Goal: Task Accomplishment & Management: Manage account settings

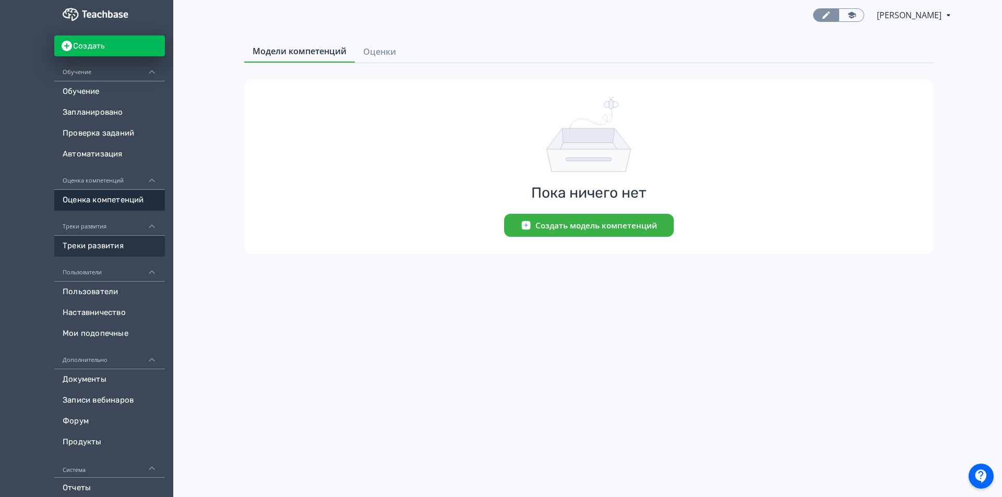
click at [106, 244] on link "Треки развития" at bounding box center [109, 246] width 111 height 21
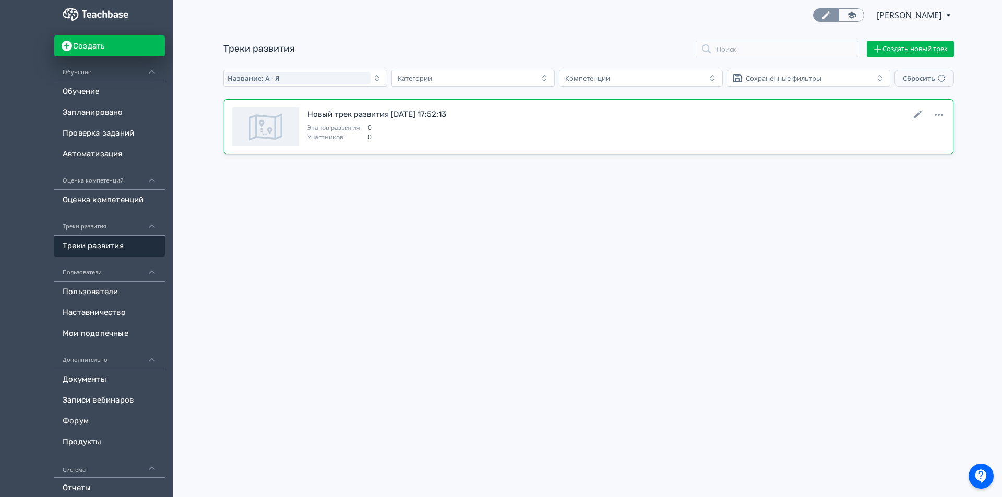
click at [393, 125] on span "0" at bounding box center [656, 127] width 577 height 9
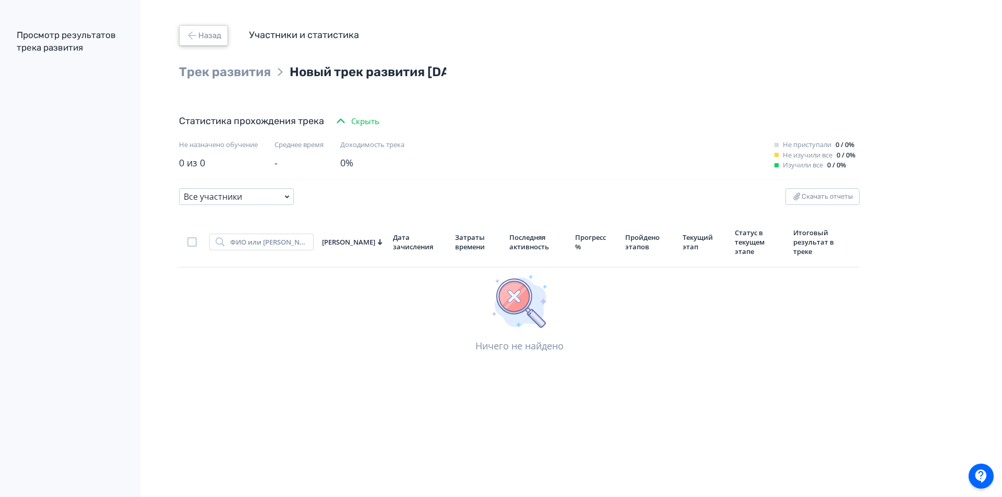
click at [211, 30] on button "Назад" at bounding box center [203, 35] width 49 height 21
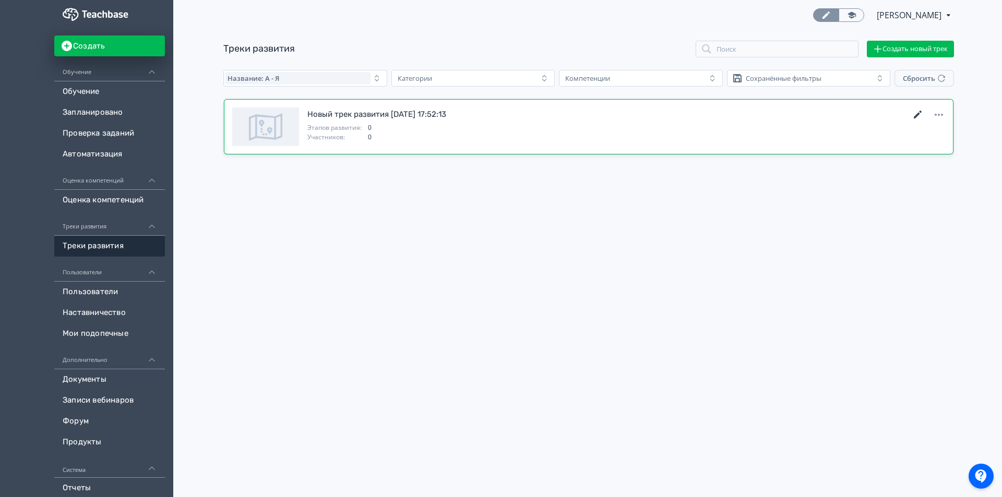
click at [918, 114] on icon at bounding box center [918, 115] width 8 height 8
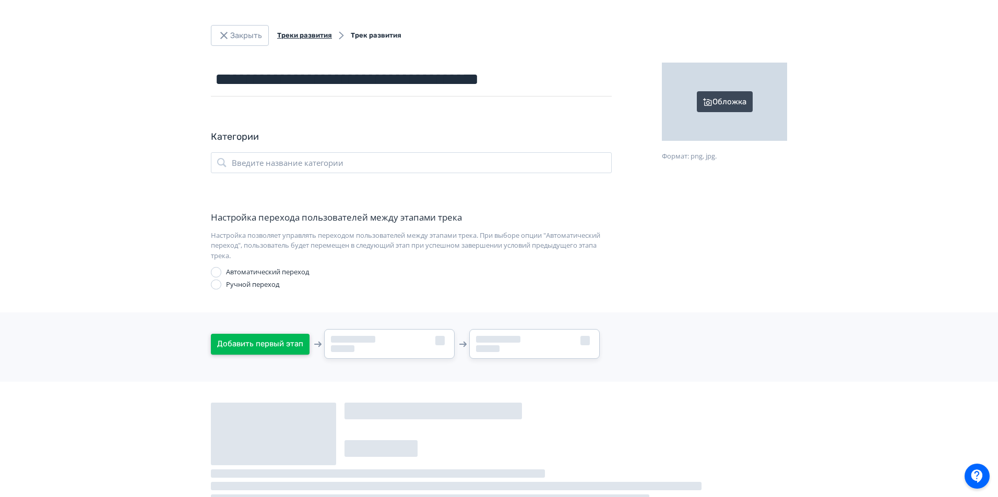
click at [246, 343] on button "Добавить первый этап" at bounding box center [260, 344] width 99 height 21
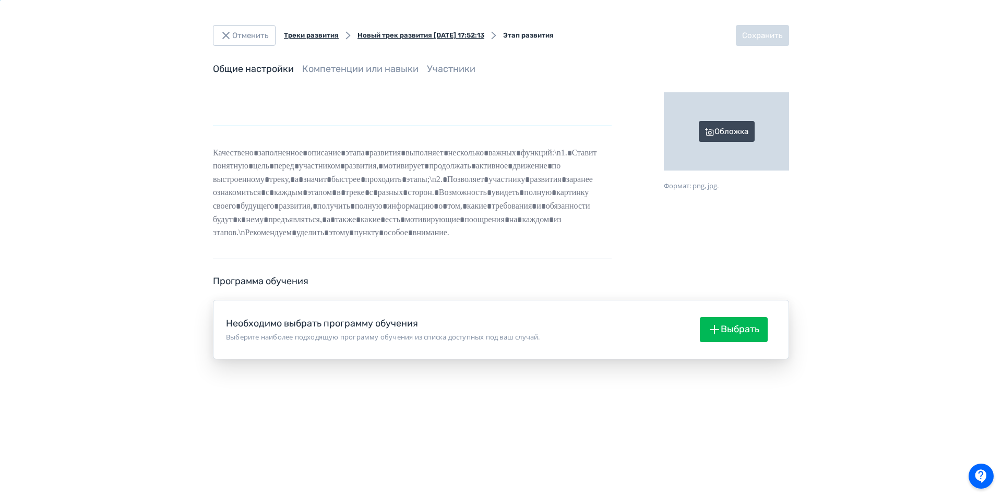
click at [234, 113] on input "text" at bounding box center [412, 109] width 399 height 34
type input "**********"
click at [730, 334] on button "Выбрать" at bounding box center [734, 329] width 68 height 25
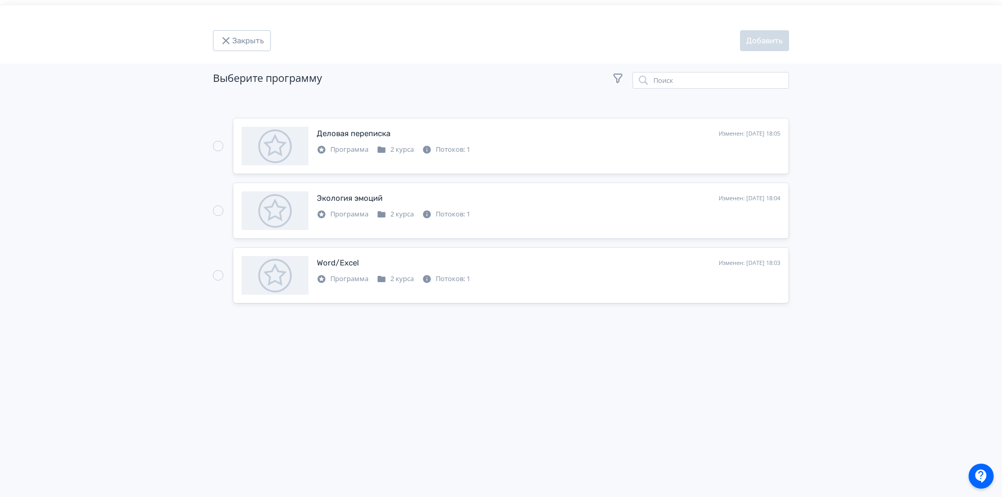
click at [217, 147] on div "Modal" at bounding box center [218, 146] width 10 height 10
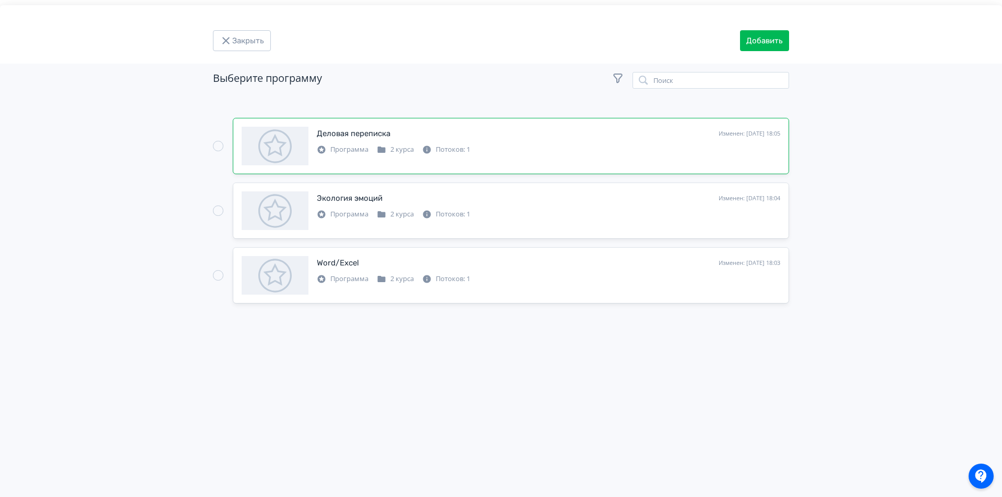
click at [221, 214] on div "Modal" at bounding box center [218, 211] width 10 height 10
click at [755, 40] on button "Добавить" at bounding box center [764, 40] width 49 height 21
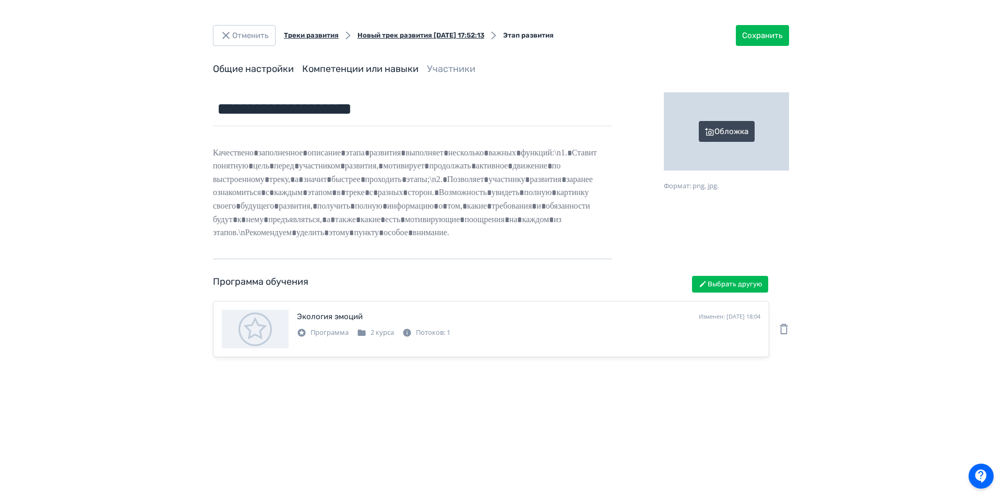
click at [358, 68] on link "Компетенции или навыки" at bounding box center [360, 68] width 116 height 11
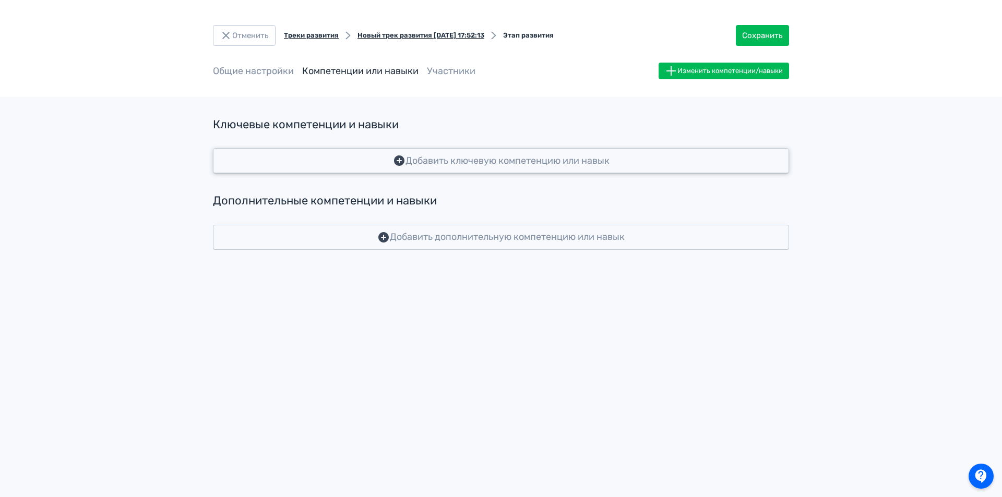
click at [279, 160] on button "Добавить ключевую компетенцию или навык" at bounding box center [501, 160] width 576 height 25
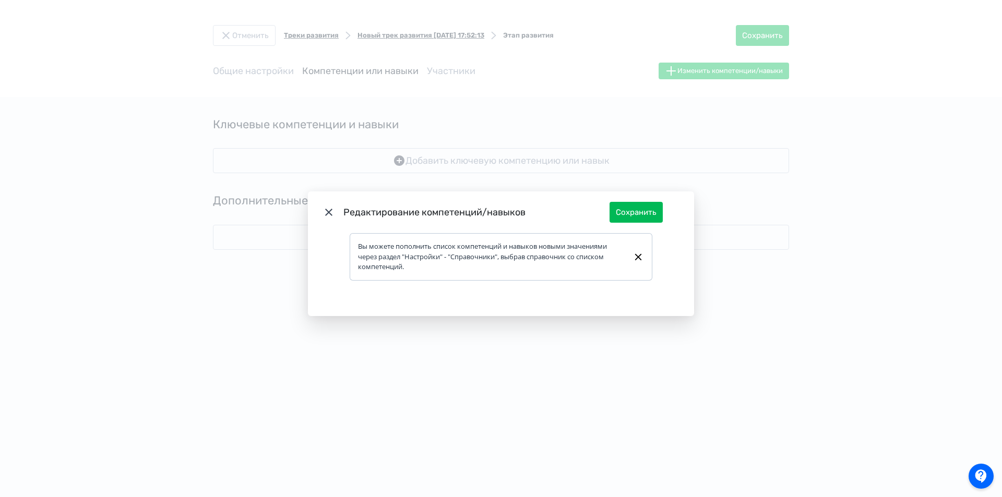
click at [429, 159] on div "Редактирование компетенций/навыков Сохранить Вы можете пополнить список компете…" at bounding box center [501, 248] width 1002 height 497
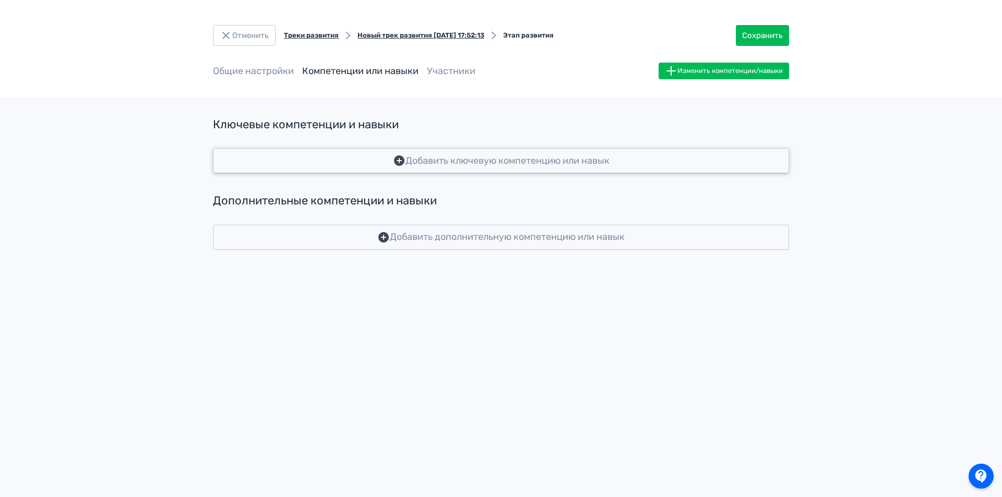
click at [429, 159] on button "Добавить ключевую компетенцию или навык" at bounding box center [501, 160] width 576 height 25
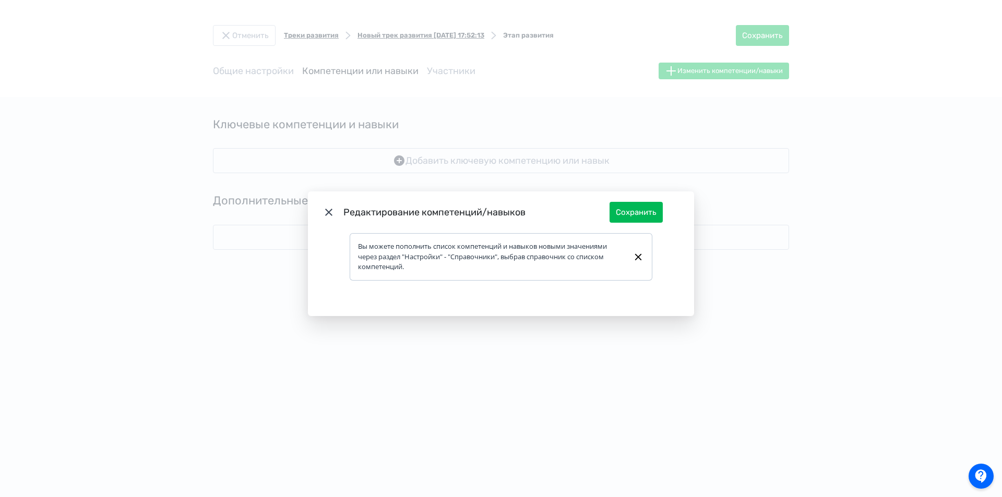
click at [448, 257] on div "Вы можете пополнить список компетенций и навыков новыми значениями через раздел…" at bounding box center [491, 257] width 266 height 31
click at [360, 246] on div "Вы можете пополнить список компетенций и навыков новыми значениями через раздел…" at bounding box center [491, 257] width 266 height 31
click at [641, 256] on icon "Modal" at bounding box center [638, 257] width 11 height 13
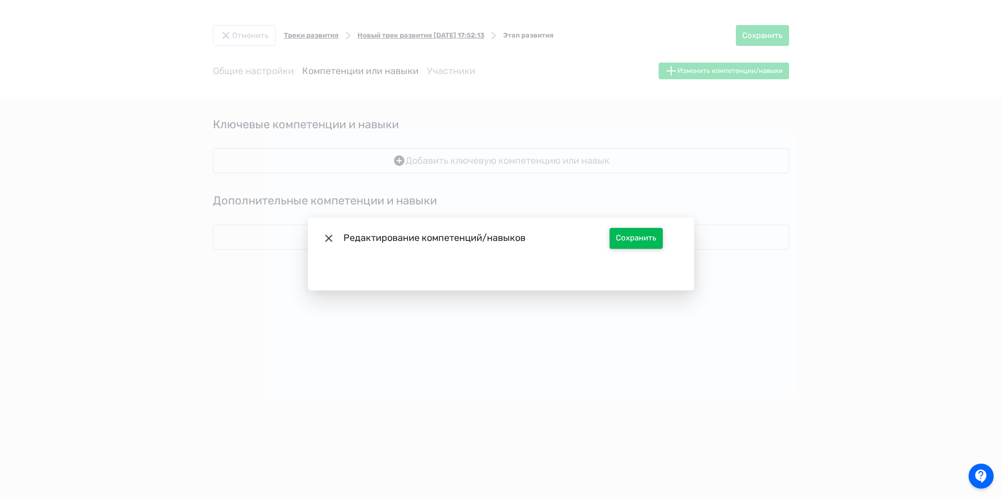
click at [653, 238] on button "Сохранить" at bounding box center [636, 238] width 53 height 21
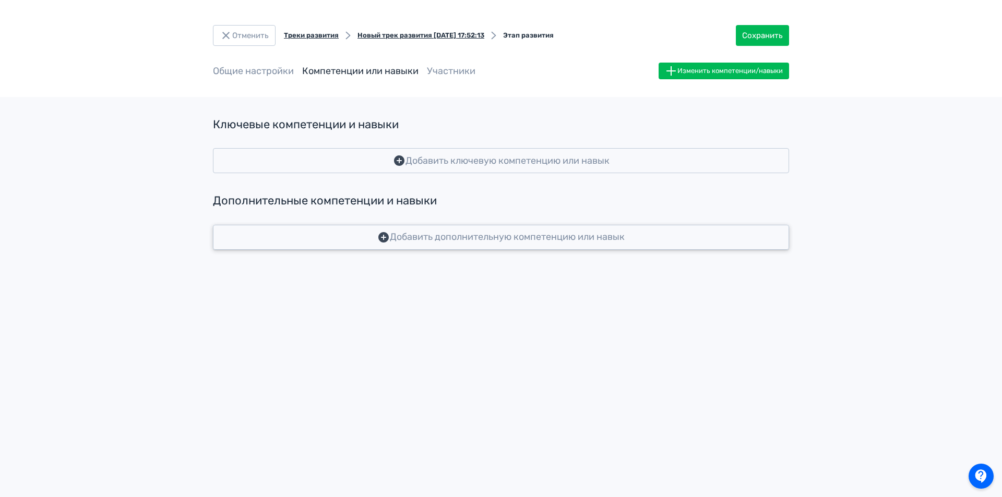
click at [436, 236] on button "Добавить дополнительную компетенцию или навык" at bounding box center [501, 237] width 576 height 25
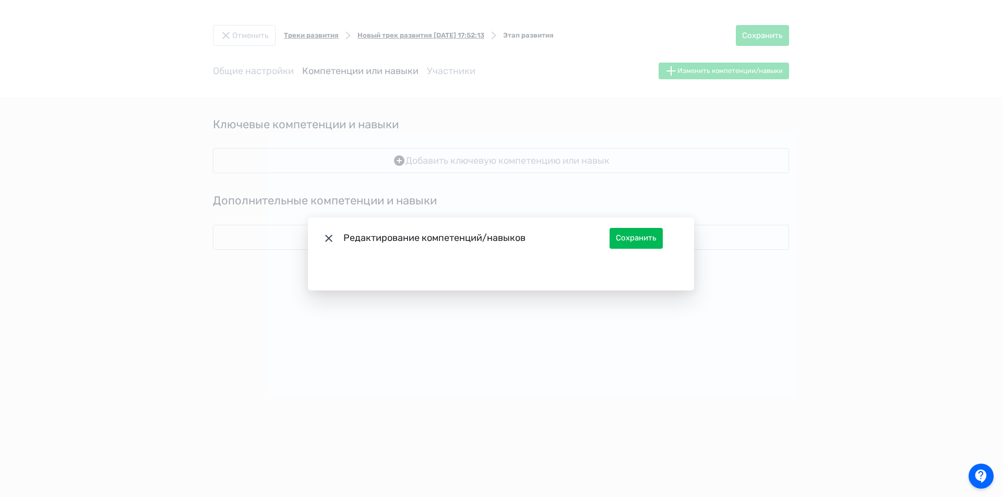
drag, startPoint x: 436, startPoint y: 236, endPoint x: 537, endPoint y: 240, distance: 101.3
click at [434, 236] on div "Редактирование компетенций/навыков" at bounding box center [476, 238] width 266 height 14
click at [632, 239] on button "Сохранить" at bounding box center [636, 238] width 53 height 21
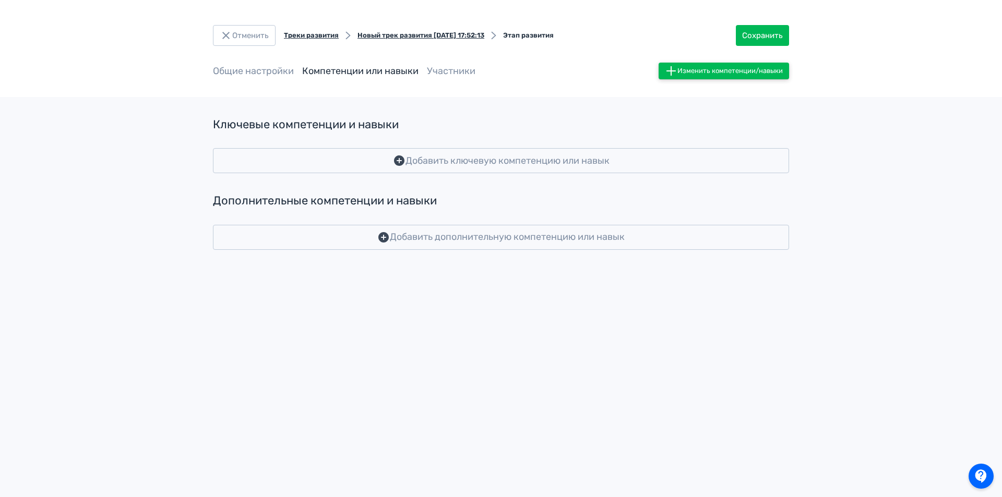
click at [717, 70] on button "Изменить компетенции/навыки" at bounding box center [724, 71] width 131 height 17
click at [705, 97] on div "Ключевые" at bounding box center [724, 96] width 74 height 21
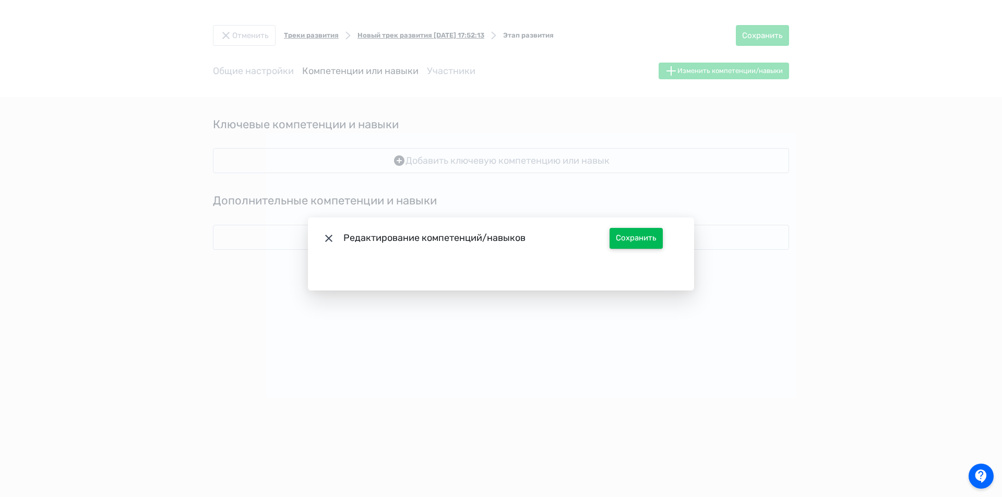
click at [648, 239] on button "Сохранить" at bounding box center [636, 238] width 53 height 21
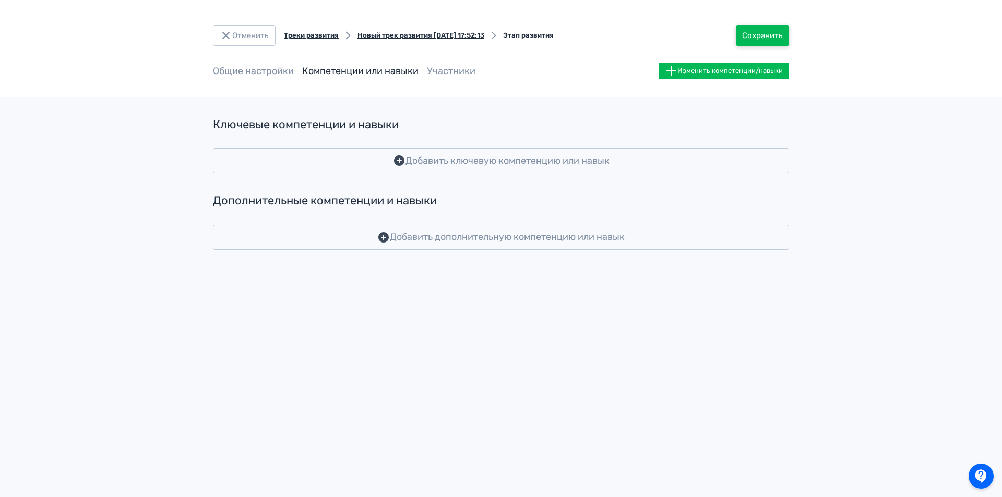
click at [778, 31] on button "Сохранить" at bounding box center [762, 35] width 53 height 21
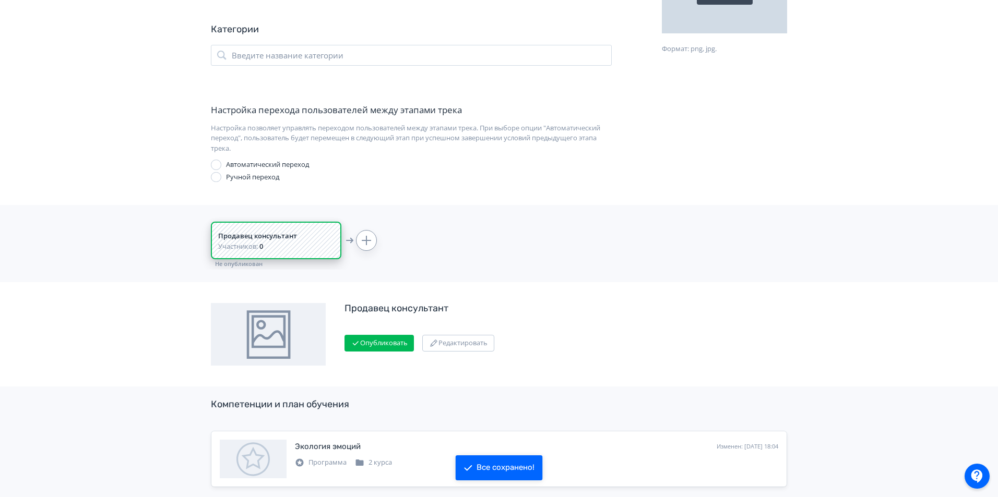
scroll to position [114, 0]
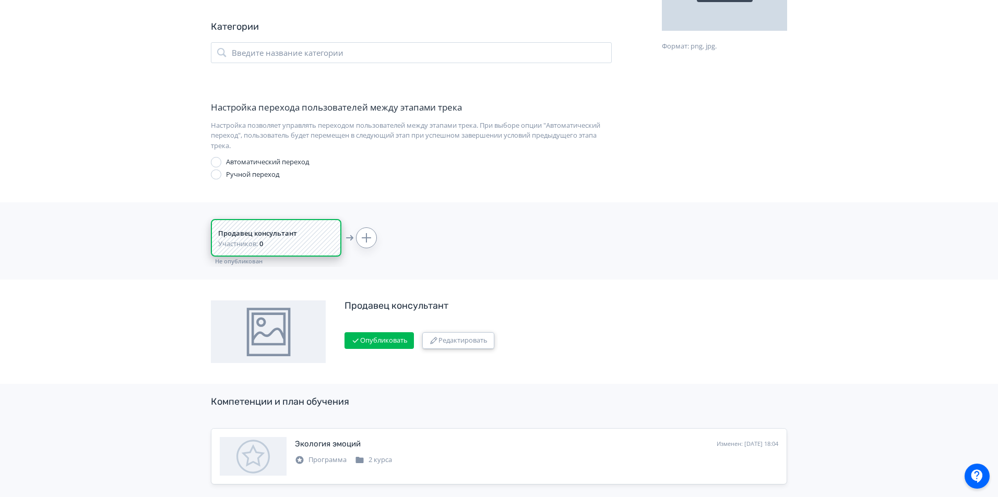
click at [482, 341] on button "Редактировать" at bounding box center [458, 341] width 72 height 17
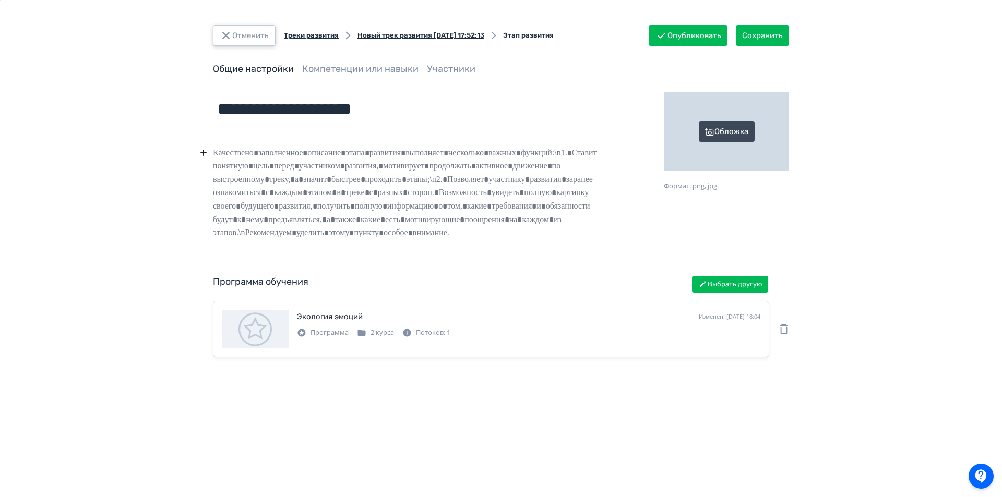
click at [242, 37] on button "Отменить" at bounding box center [244, 35] width 63 height 21
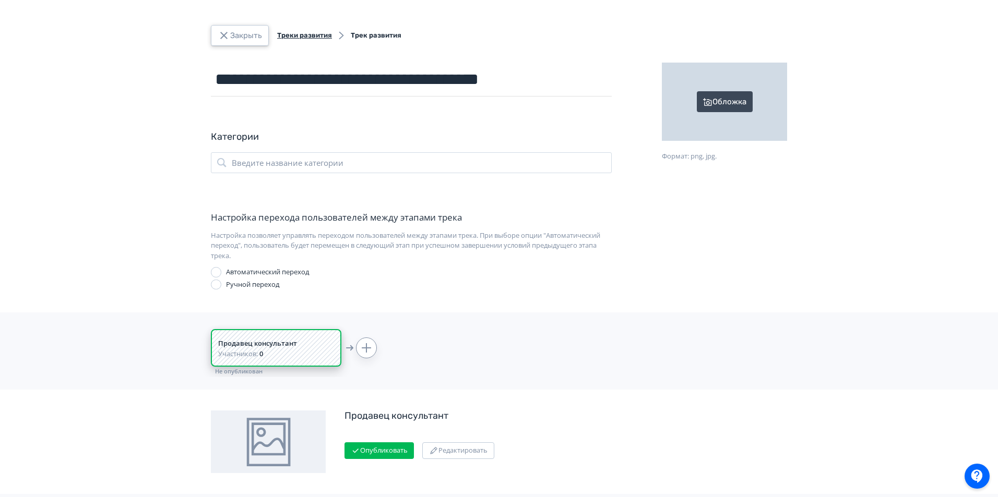
click at [256, 32] on button "Закрыть" at bounding box center [240, 35] width 58 height 21
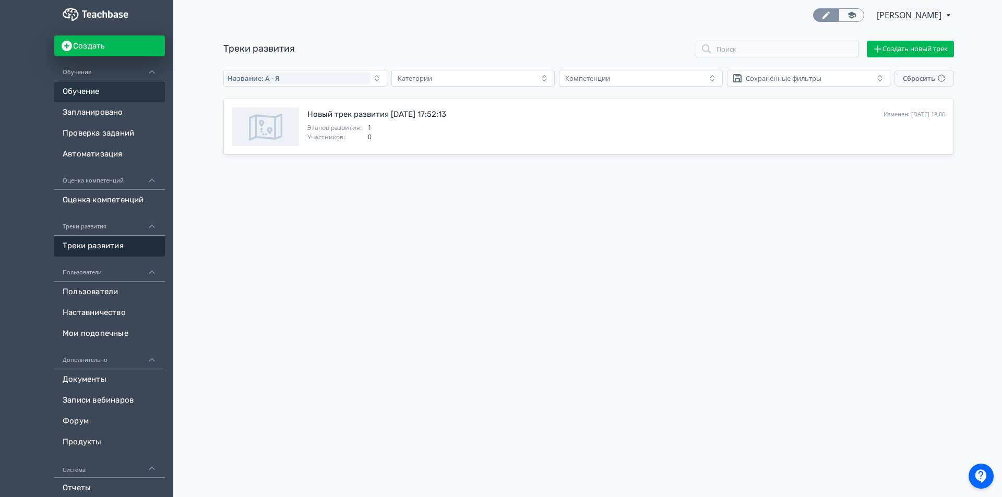
click at [93, 93] on link "Обучение" at bounding box center [109, 91] width 111 height 21
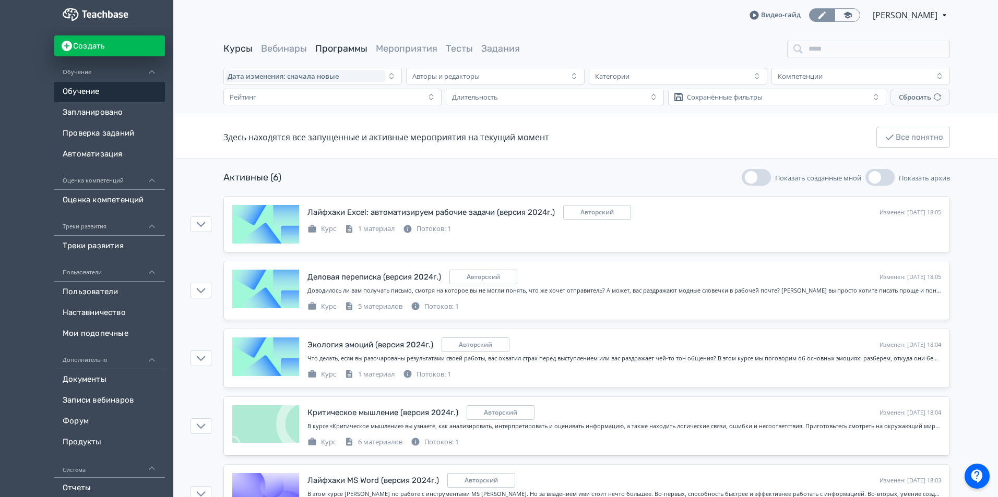
click at [348, 50] on link "Программы" at bounding box center [341, 48] width 52 height 11
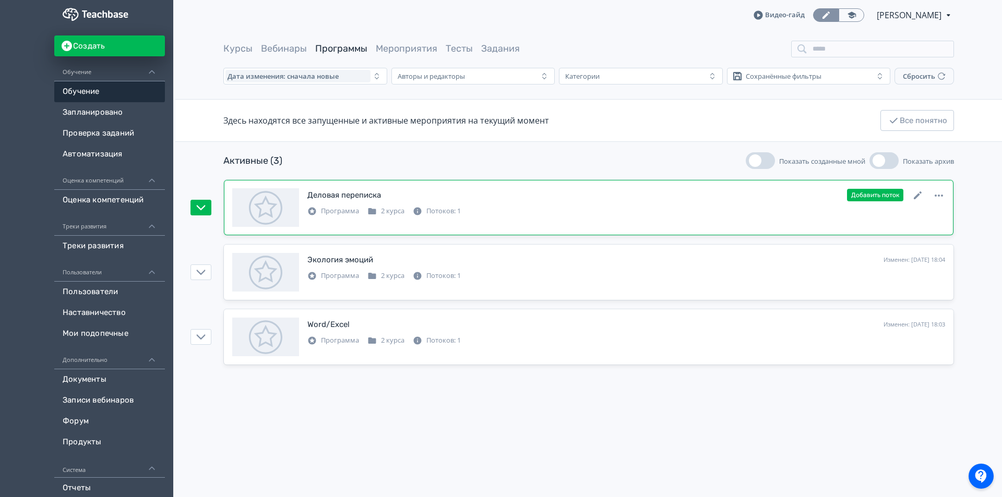
click at [347, 193] on div "Деловая переписка" at bounding box center [344, 195] width 74 height 12
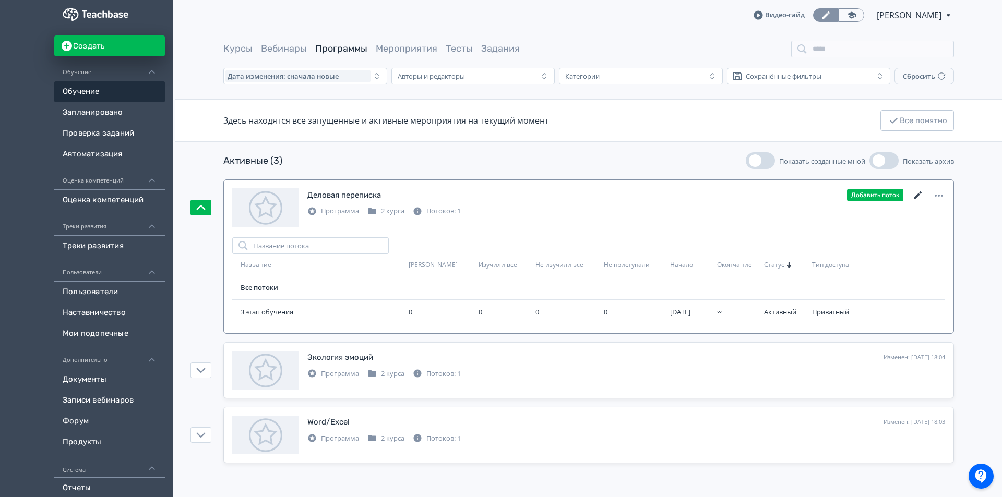
click at [918, 194] on icon at bounding box center [918, 196] width 8 height 8
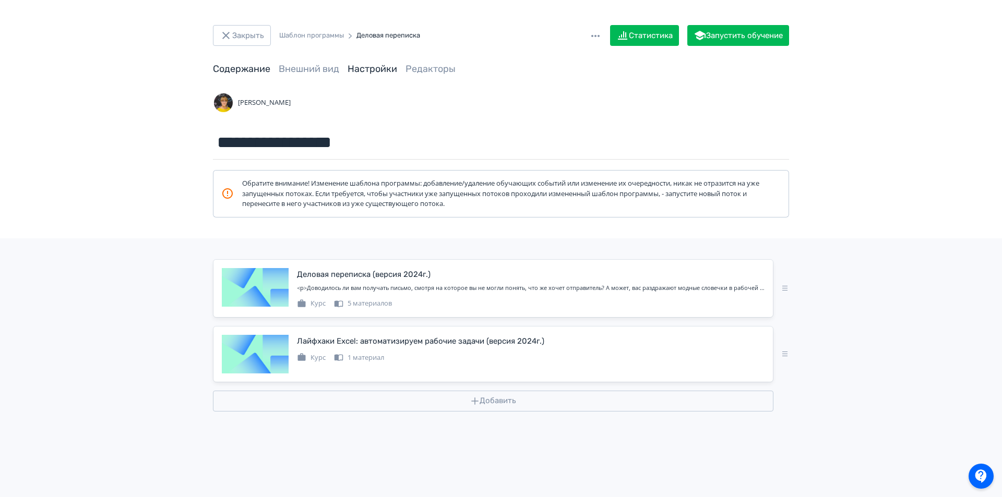
click at [381, 69] on link "Настройки" at bounding box center [373, 68] width 50 height 11
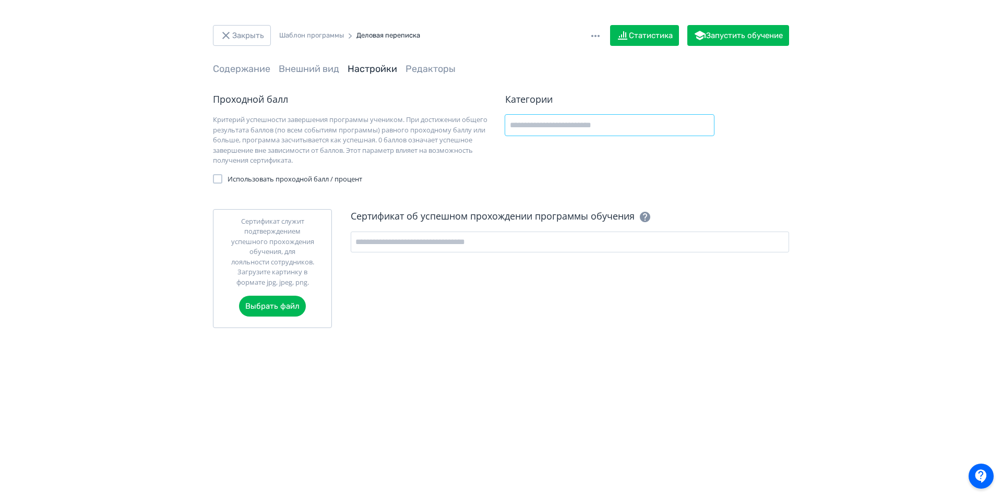
click at [514, 125] on input "text" at bounding box center [609, 125] width 209 height 21
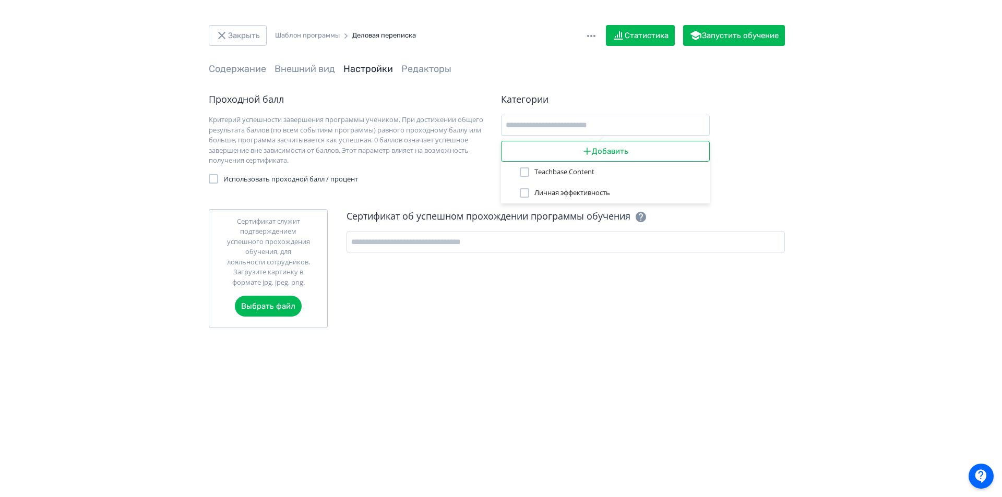
click at [590, 33] on div "Добавить Teachbase Content Личная эффективность" at bounding box center [501, 248] width 1002 height 497
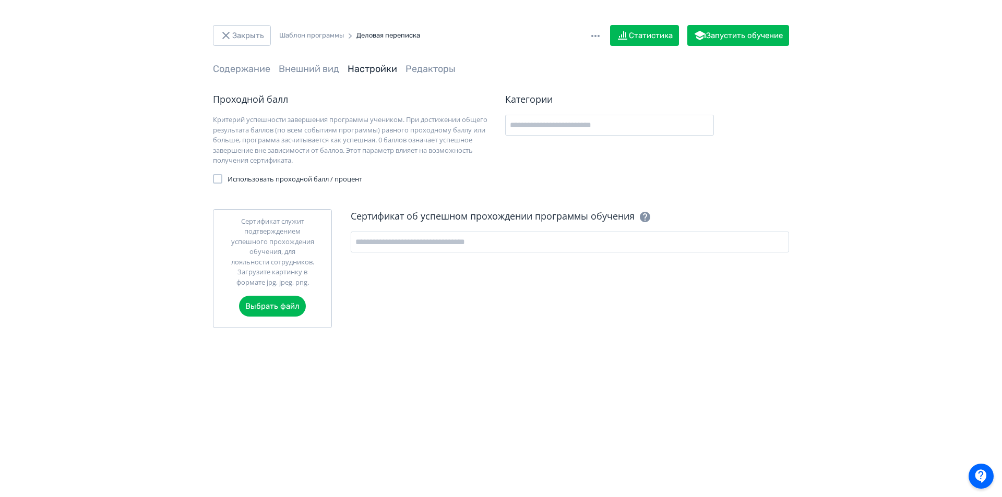
click at [590, 33] on icon at bounding box center [595, 36] width 13 height 13
click at [532, 126] on div "Удалить Создать копию" at bounding box center [501, 248] width 1002 height 497
click at [227, 30] on icon "button" at bounding box center [226, 35] width 13 height 13
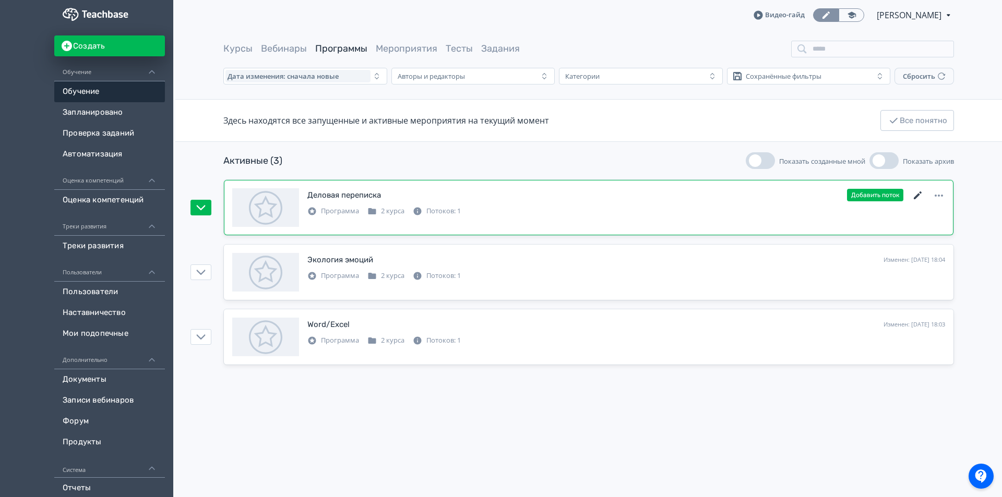
click at [915, 194] on icon at bounding box center [918, 195] width 13 height 13
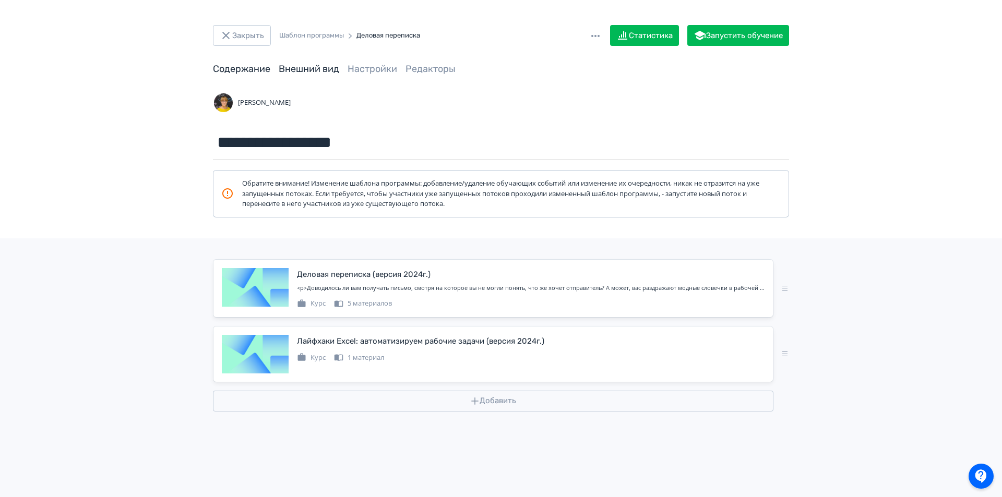
click at [324, 73] on link "Внешний вид" at bounding box center [309, 68] width 61 height 11
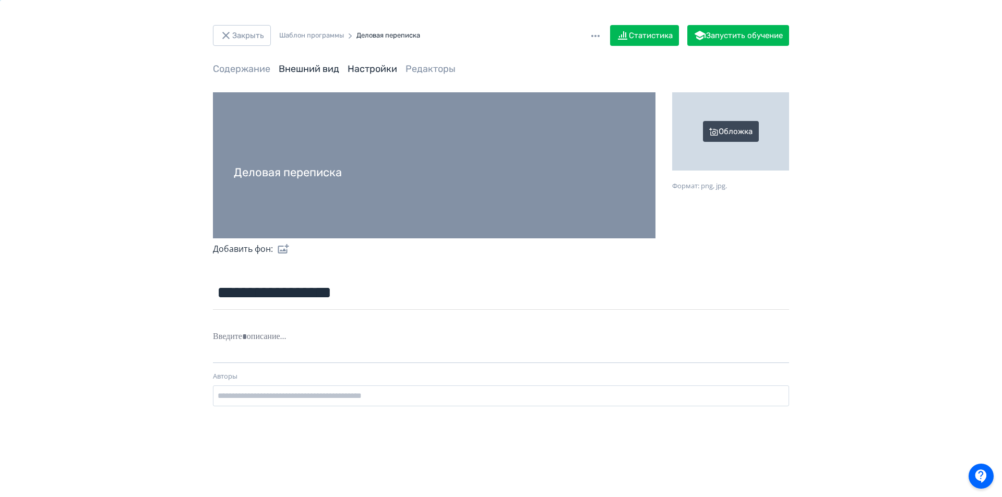
click at [382, 70] on link "Настройки" at bounding box center [373, 68] width 50 height 11
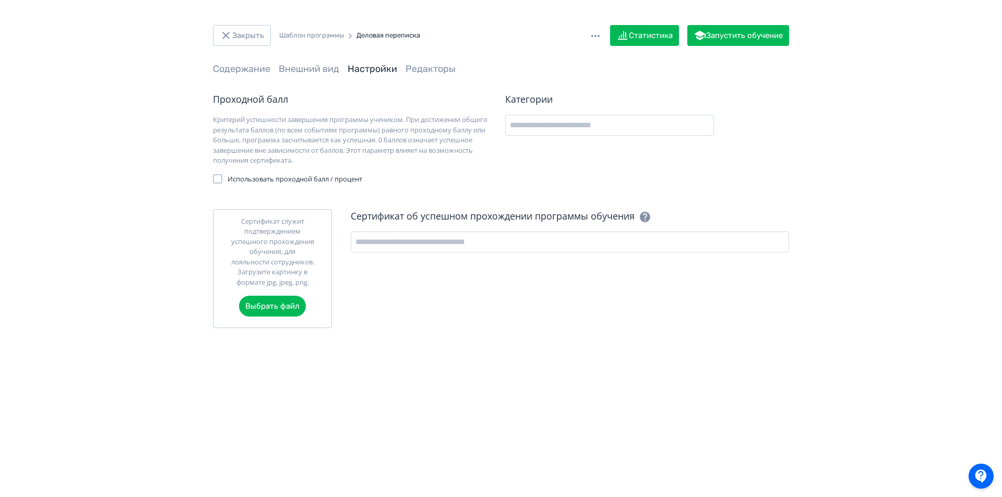
click at [255, 99] on div "Проходной балл" at bounding box center [355, 99] width 284 height 14
click at [218, 181] on div at bounding box center [217, 178] width 9 height 9
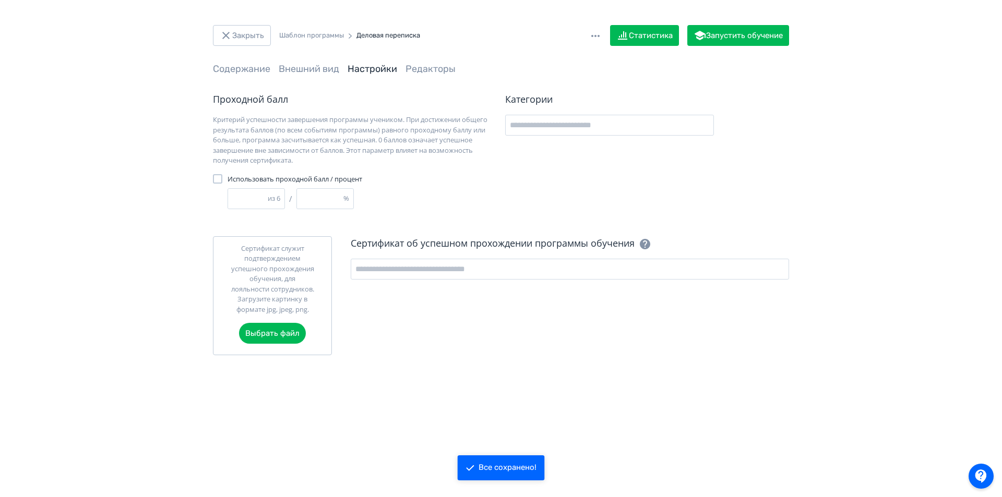
click at [218, 181] on div at bounding box center [217, 178] width 9 height 9
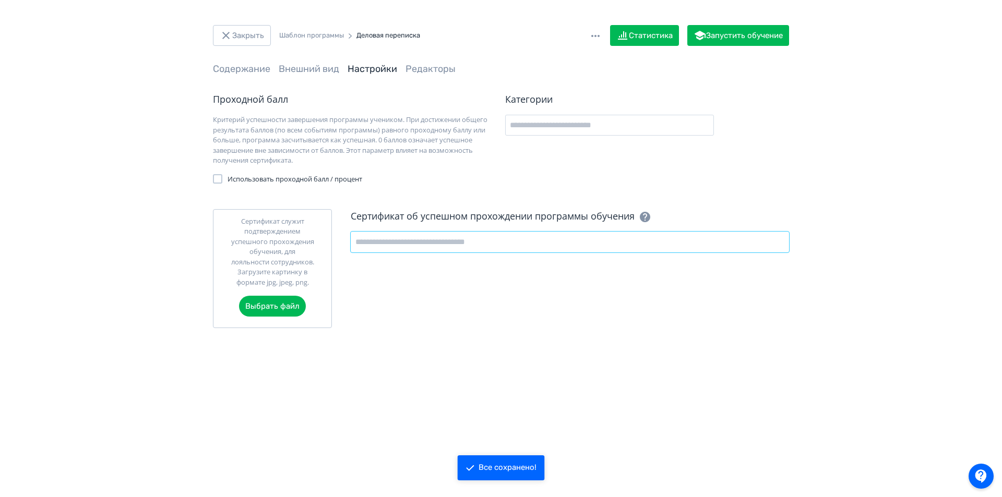
click at [475, 247] on input "text" at bounding box center [570, 242] width 438 height 21
type input "**********"
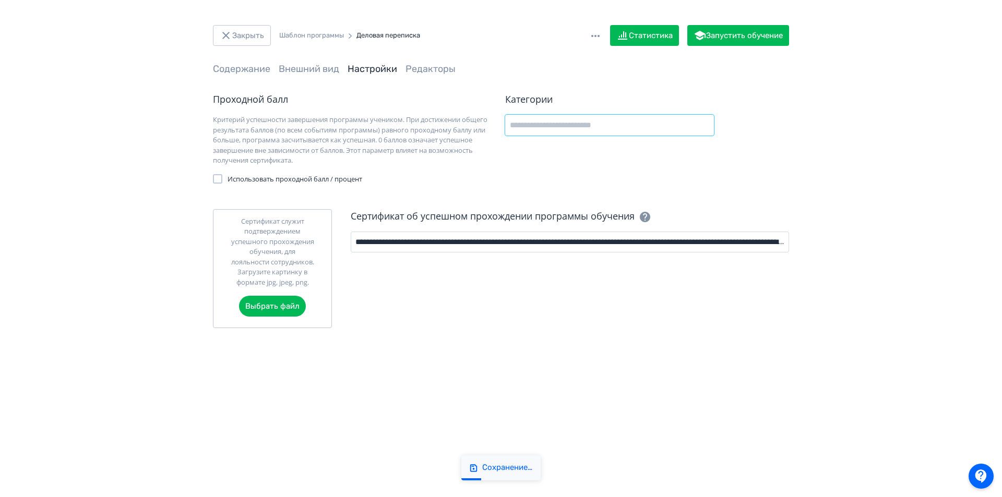
click at [542, 124] on input "text" at bounding box center [609, 125] width 209 height 21
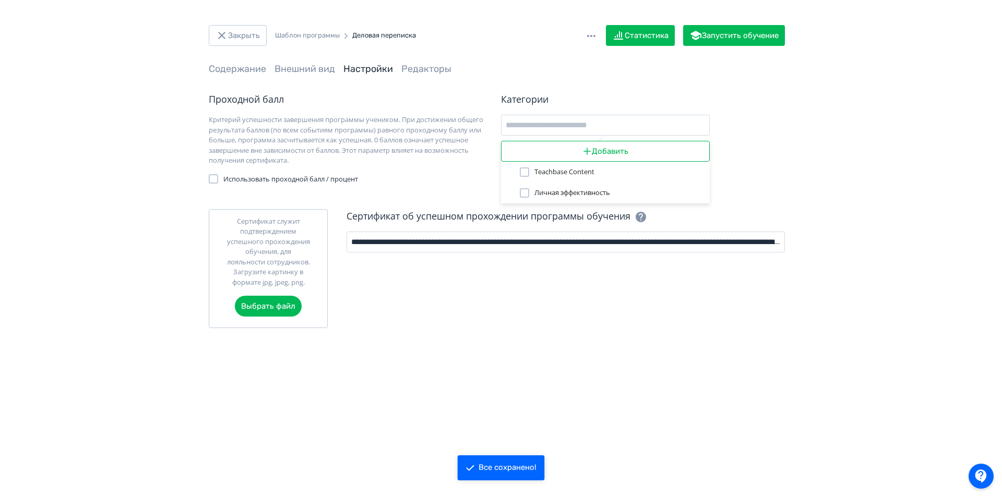
click at [549, 170] on span "Teachbase Content" at bounding box center [565, 172] width 60 height 10
click at [549, 187] on div "Личная эффективность" at bounding box center [605, 193] width 209 height 21
click at [549, 190] on span "Личная эффективность" at bounding box center [573, 193] width 76 height 10
click at [706, 35] on div "Добавить Teachbase Content Личная эффективность" at bounding box center [501, 248] width 1002 height 497
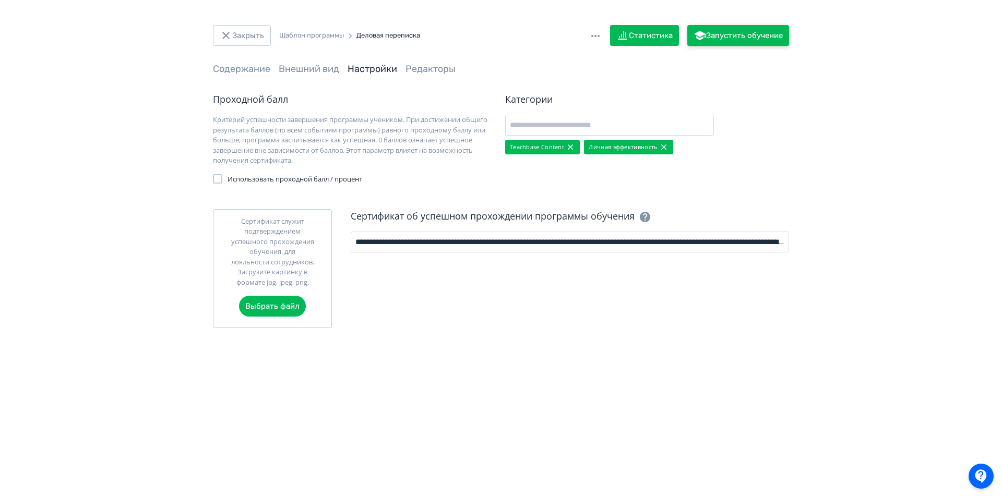
click at [722, 31] on button "Запустить обучение" at bounding box center [738, 35] width 102 height 21
